Goal: Information Seeking & Learning: Learn about a topic

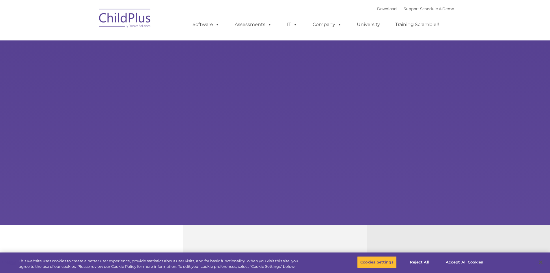
select select "MEDIUM"
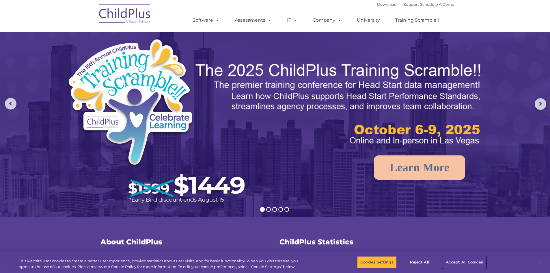
click at [460, 261] on button "Accept All Cookies" at bounding box center [465, 262] width 44 height 12
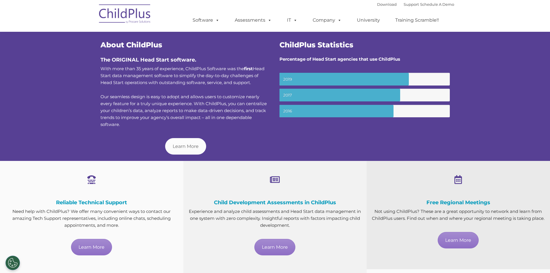
scroll to position [195, 0]
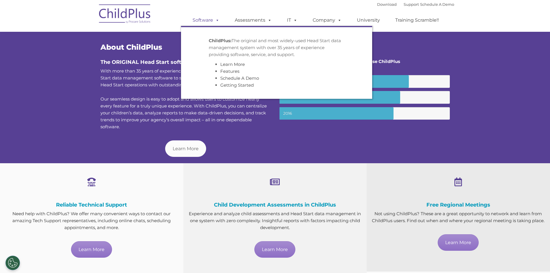
click at [210, 23] on link "Software" at bounding box center [206, 20] width 38 height 12
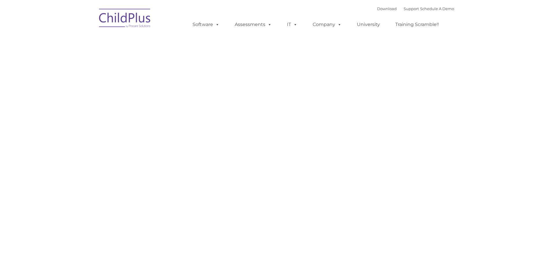
type input ""
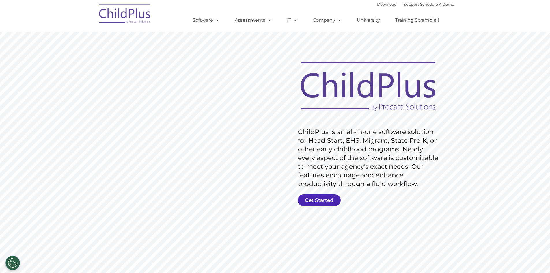
click at [336, 199] on link "Get Started" at bounding box center [319, 200] width 43 height 12
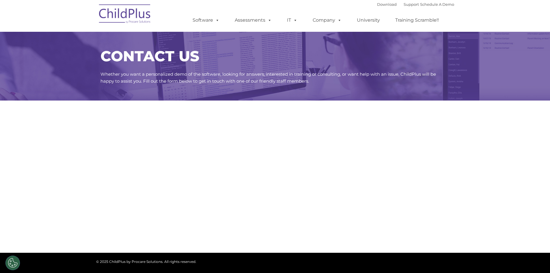
select select "MEDIUM"
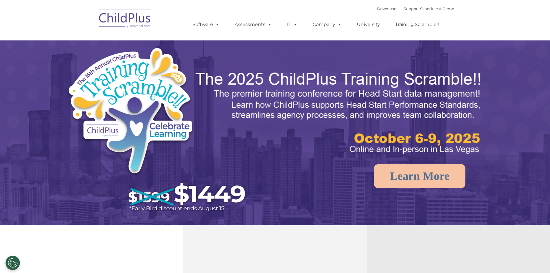
select select "MEDIUM"
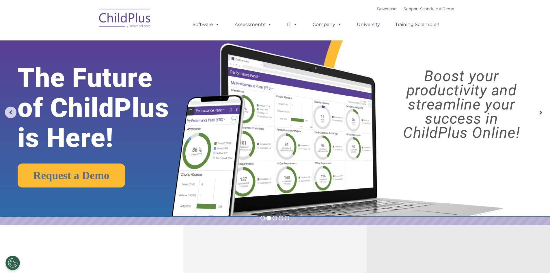
click at [369, 26] on link "University" at bounding box center [368, 25] width 35 height 12
